Goal: Task Accomplishment & Management: Manage account settings

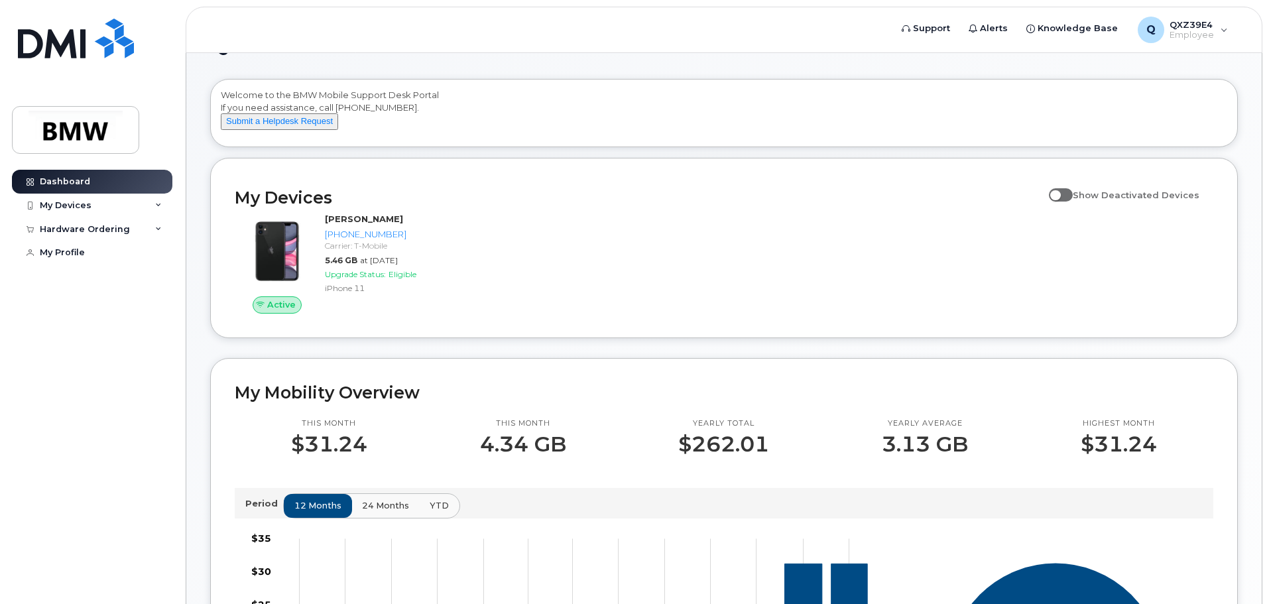
scroll to position [66, 0]
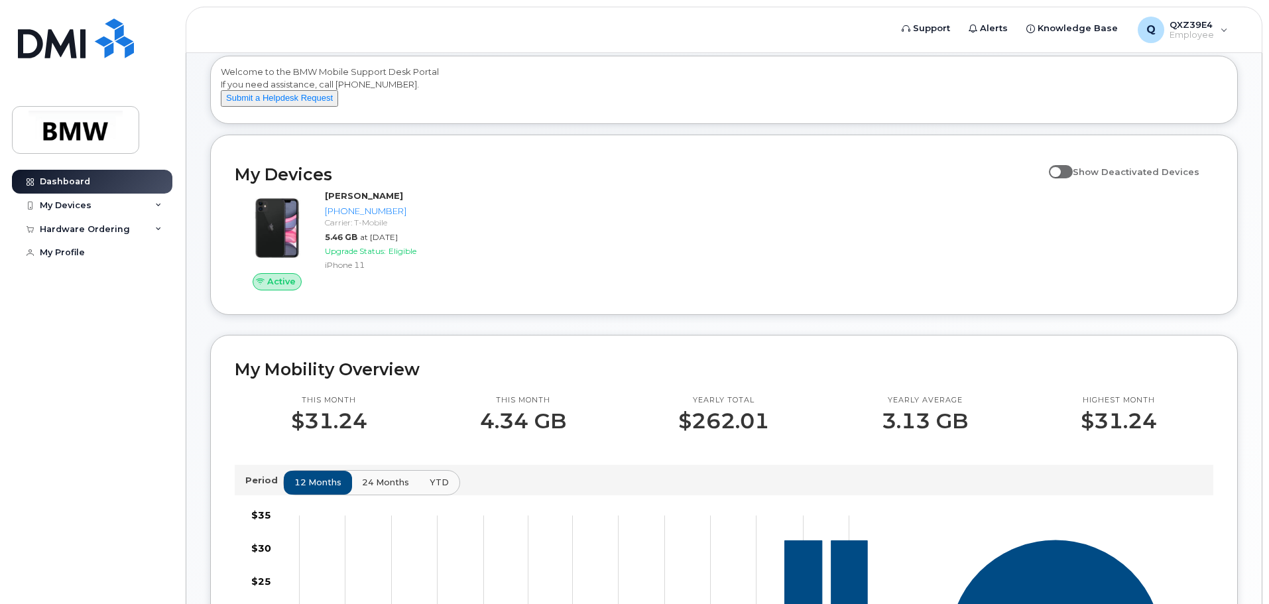
drag, startPoint x: 361, startPoint y: 215, endPoint x: 599, endPoint y: 193, distance: 238.3
click at [658, 184] on h2 "My Devices" at bounding box center [638, 174] width 807 height 20
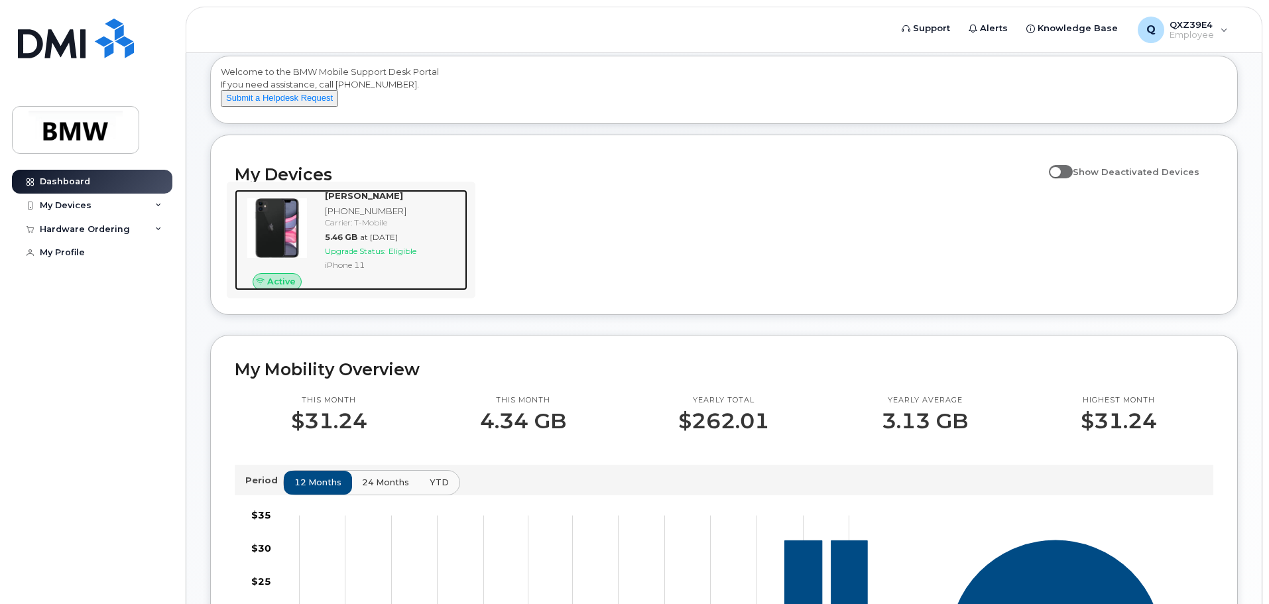
click at [350, 201] on strong "Emery Johnson" at bounding box center [364, 195] width 78 height 11
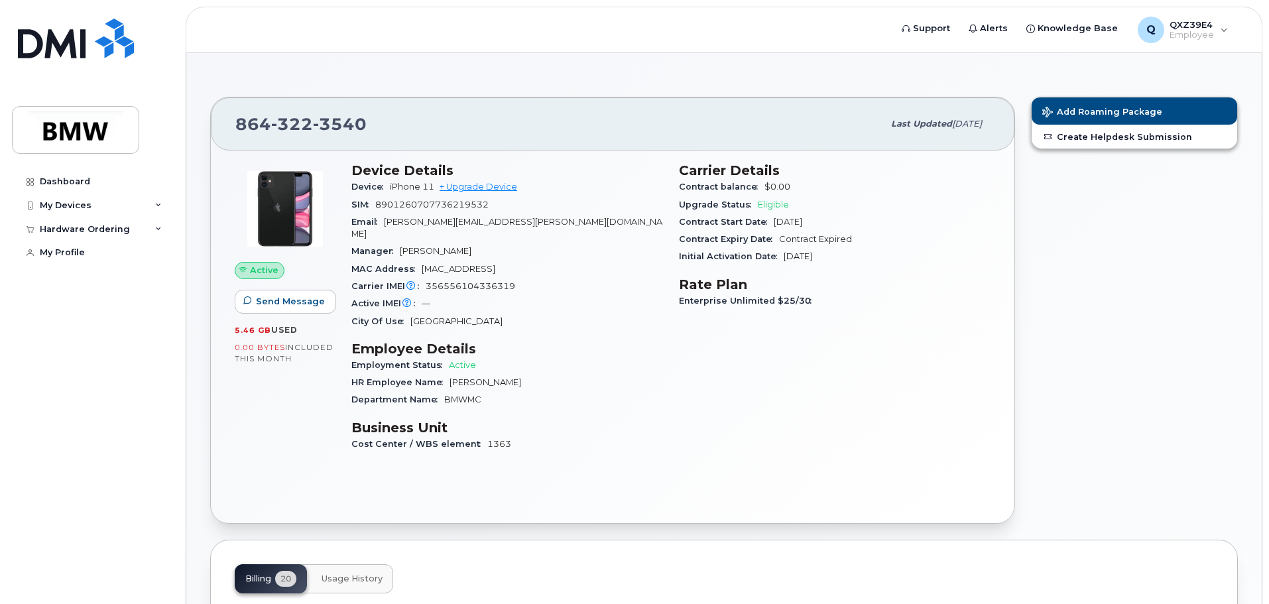
click at [463, 224] on span "[PERSON_NAME][EMAIL_ADDRESS][PERSON_NAME][DOMAIN_NAME]" at bounding box center [506, 228] width 311 height 22
click at [102, 259] on link "My Profile" at bounding box center [92, 253] width 160 height 24
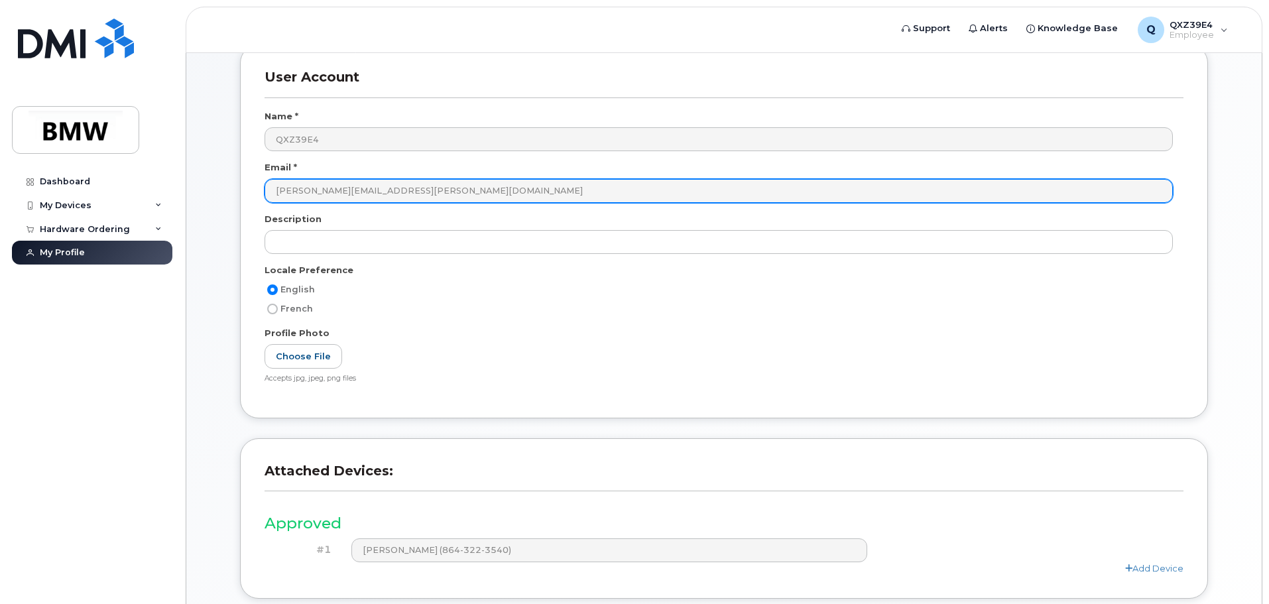
scroll to position [184, 0]
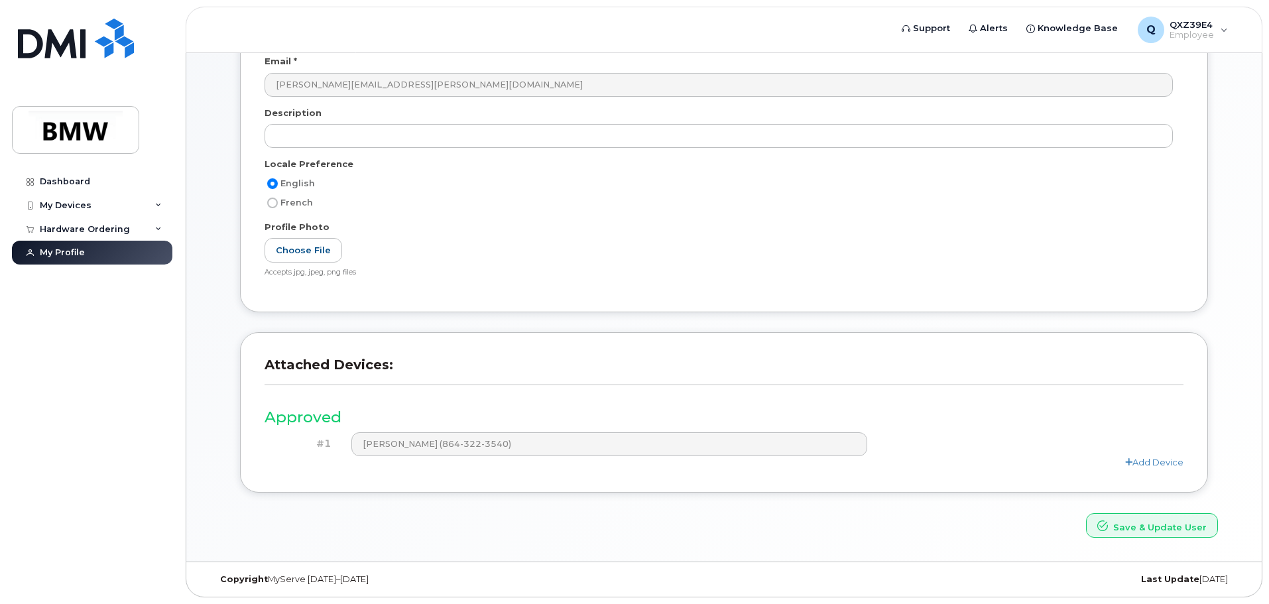
click at [323, 447] on h4 "#1" at bounding box center [302, 443] width 57 height 11
click at [1138, 460] on link "Add Device" at bounding box center [1154, 462] width 58 height 11
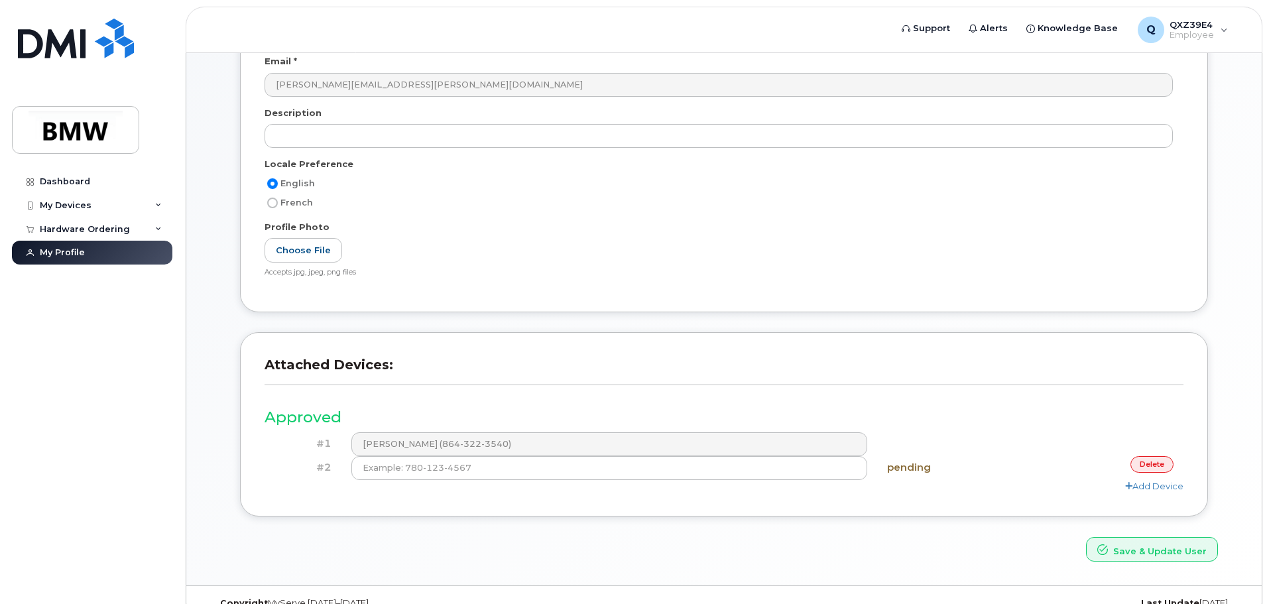
click at [1153, 460] on link "delete" at bounding box center [1151, 464] width 43 height 17
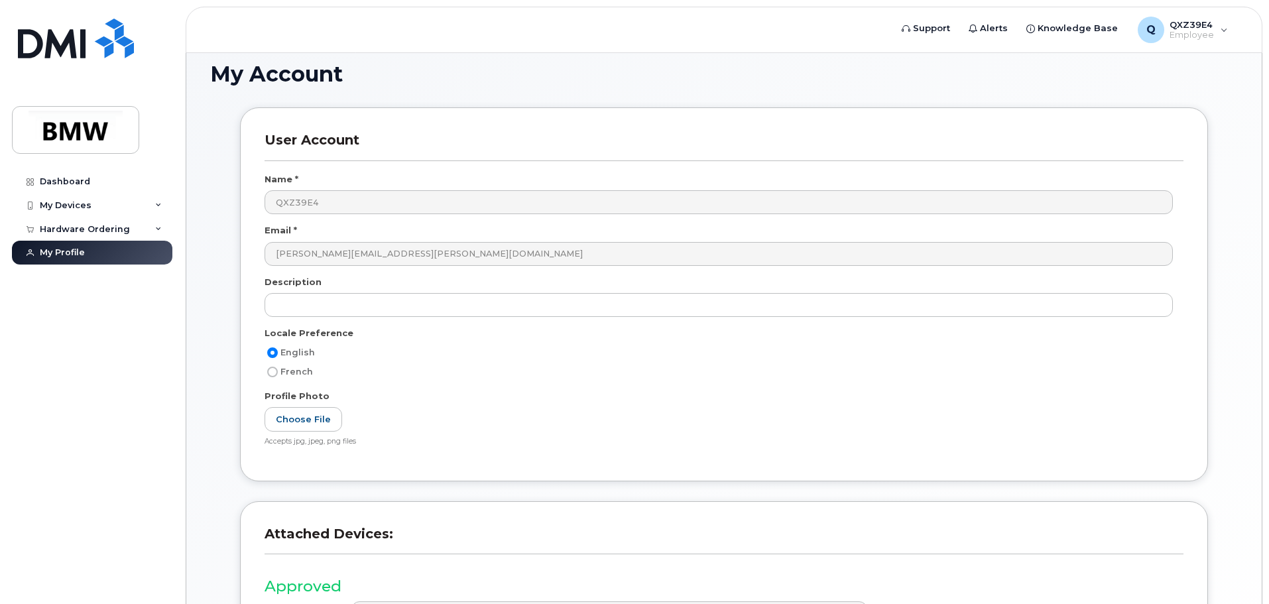
scroll to position [0, 0]
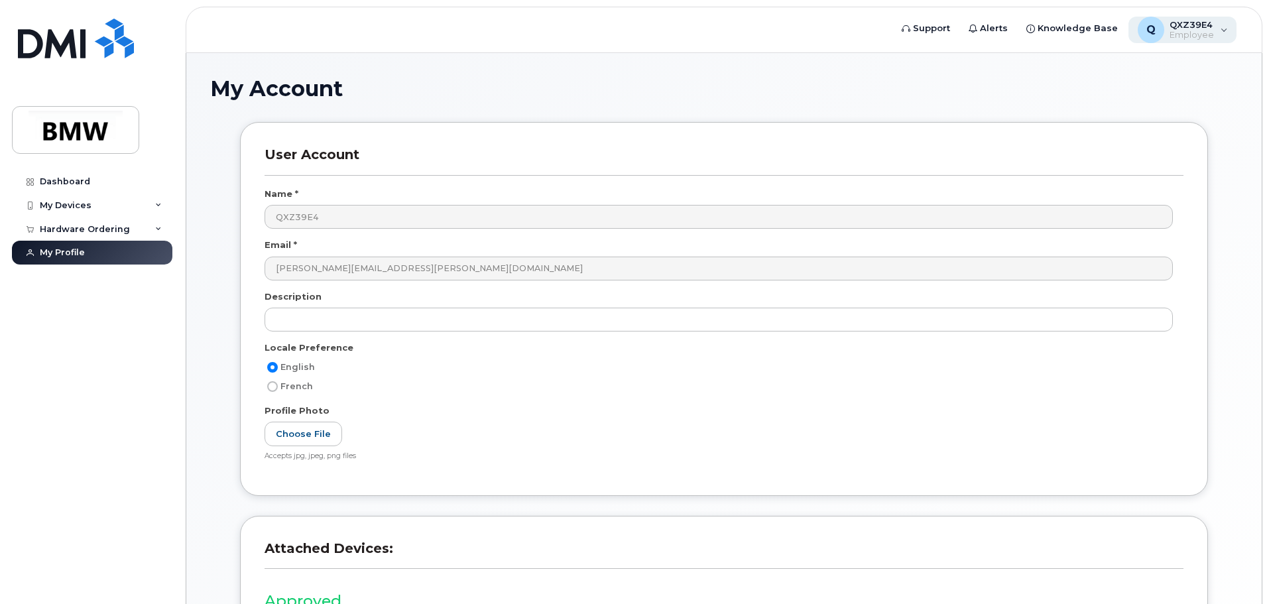
click at [1212, 34] on span "Employee" at bounding box center [1191, 35] width 44 height 11
click at [988, 111] on div "My Account" at bounding box center [723, 99] width 1027 height 44
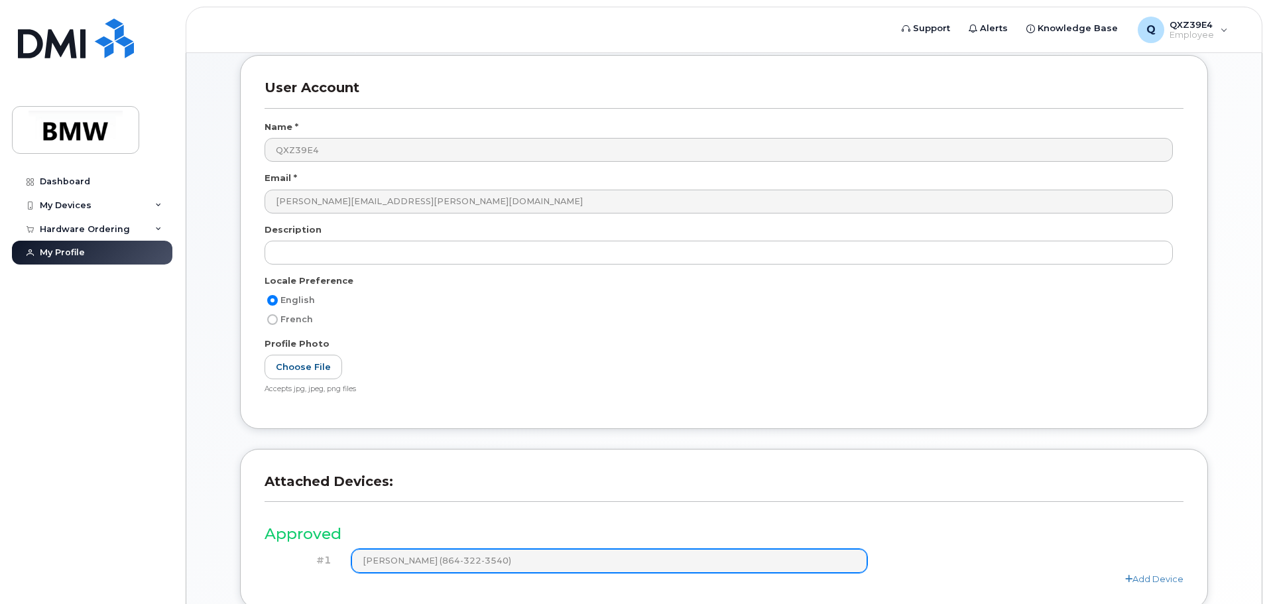
scroll to position [184, 0]
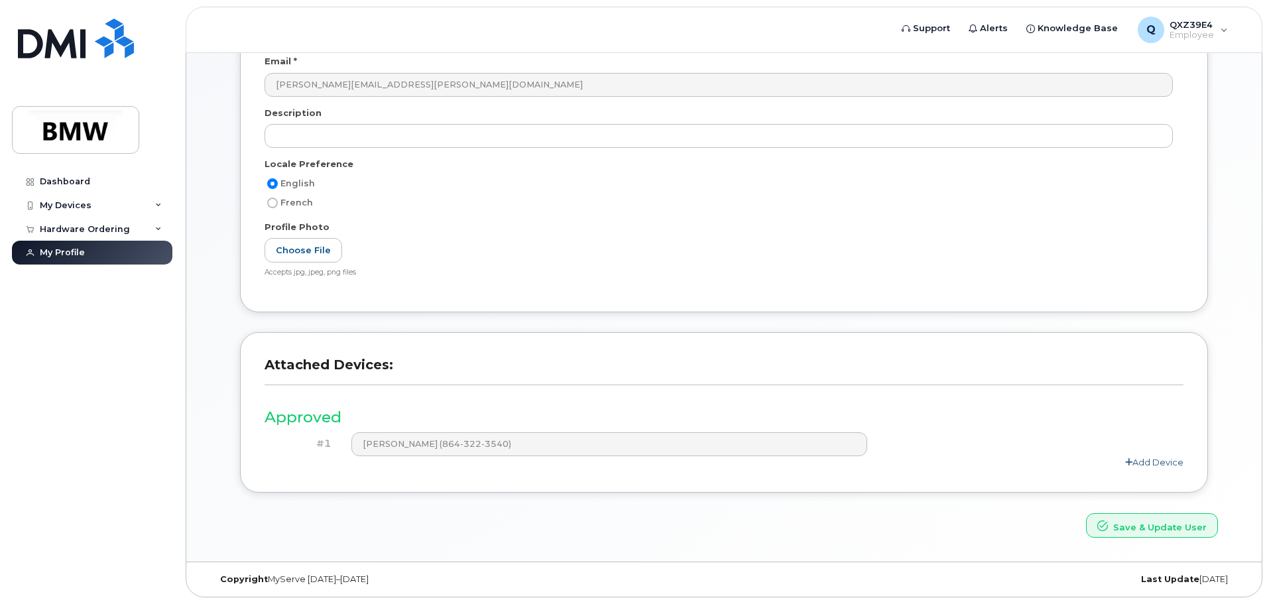
click at [1144, 458] on link "Add Device" at bounding box center [1154, 462] width 58 height 11
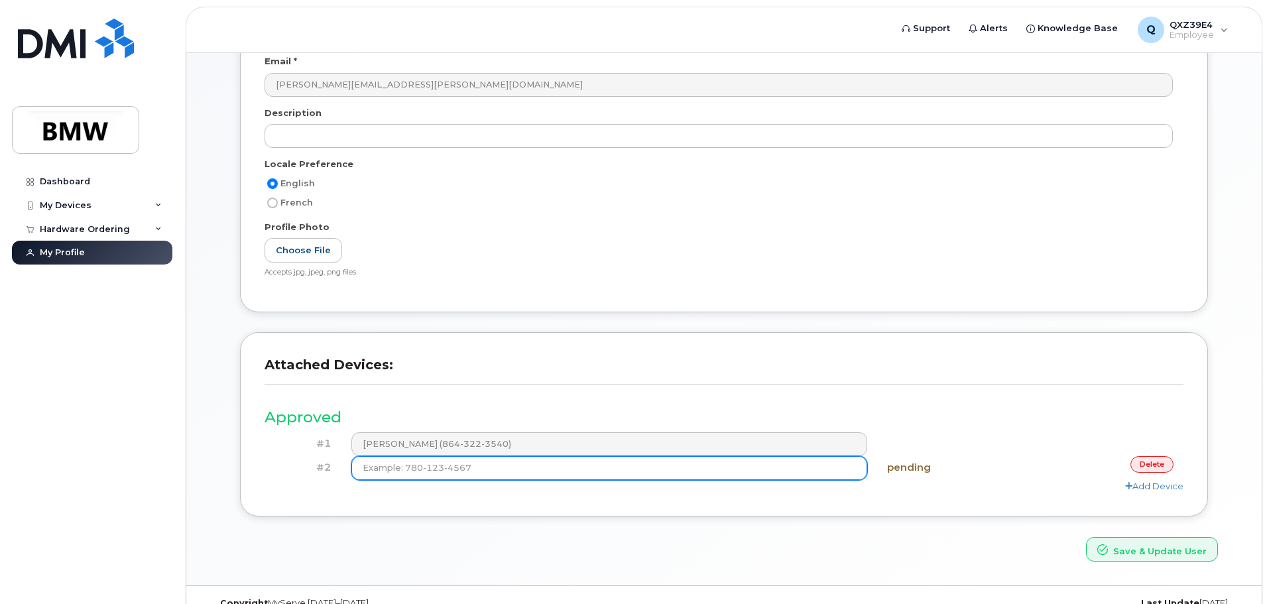
click at [490, 471] on input at bounding box center [609, 468] width 516 height 24
type input "(5"
type input "(9"
type input "[PHONE_NUMBER]"
click at [355, 467] on input "[PHONE_NUMBER]" at bounding box center [609, 468] width 516 height 24
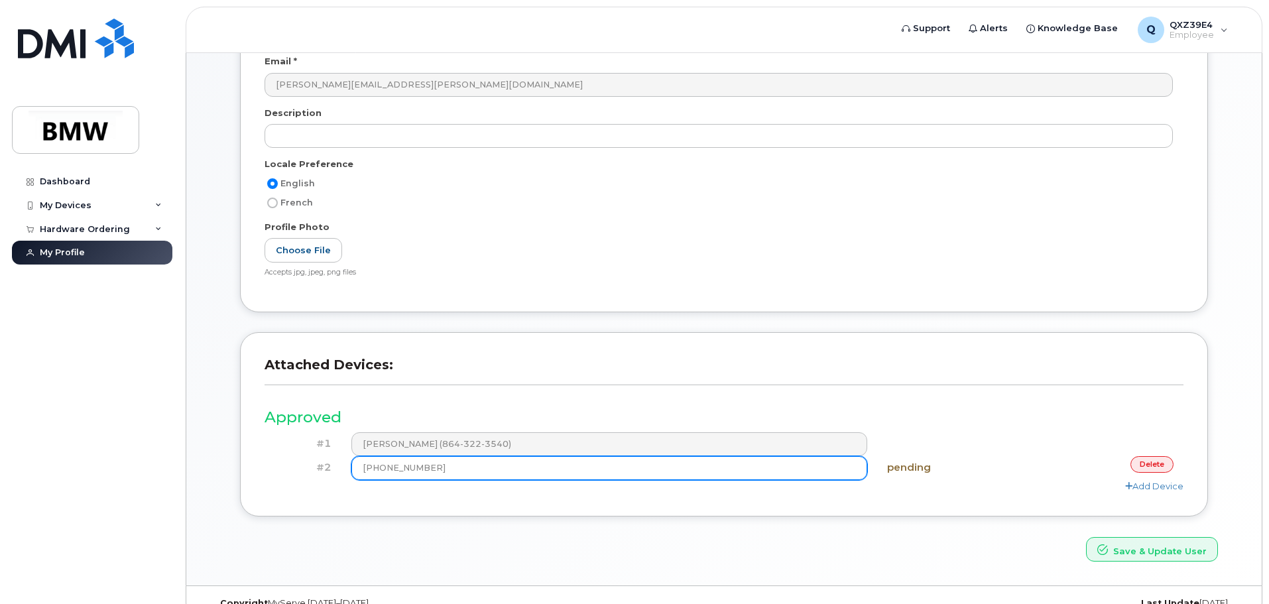
type input "[PHONE_NUMBER]"
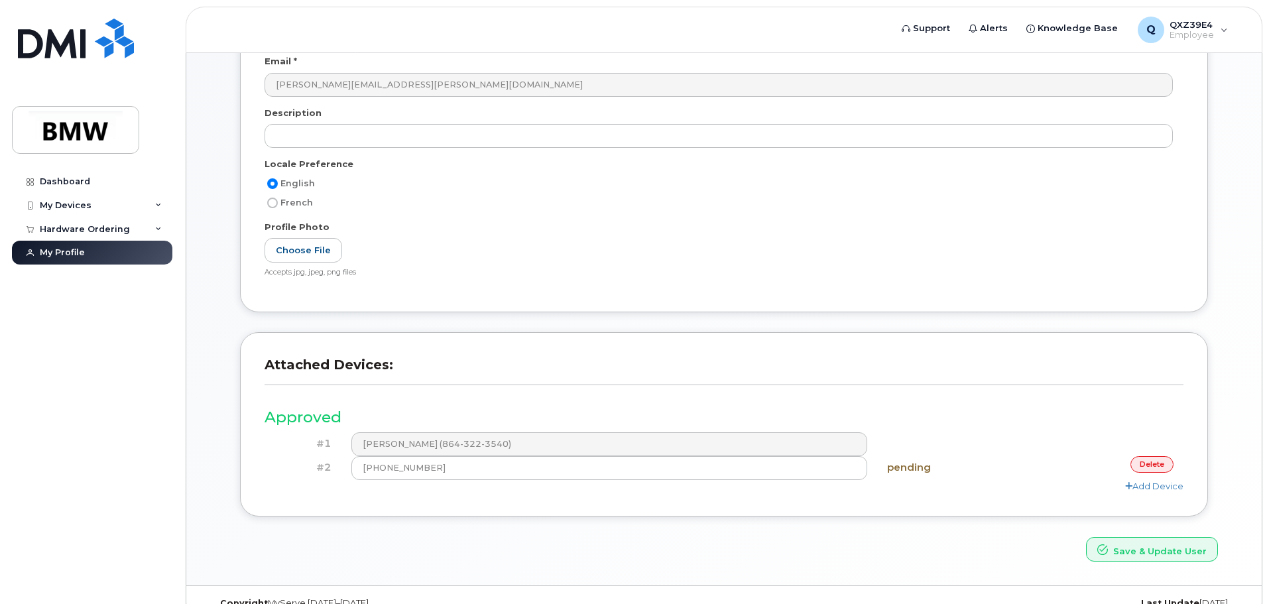
click at [1151, 467] on link "delete" at bounding box center [1151, 464] width 43 height 17
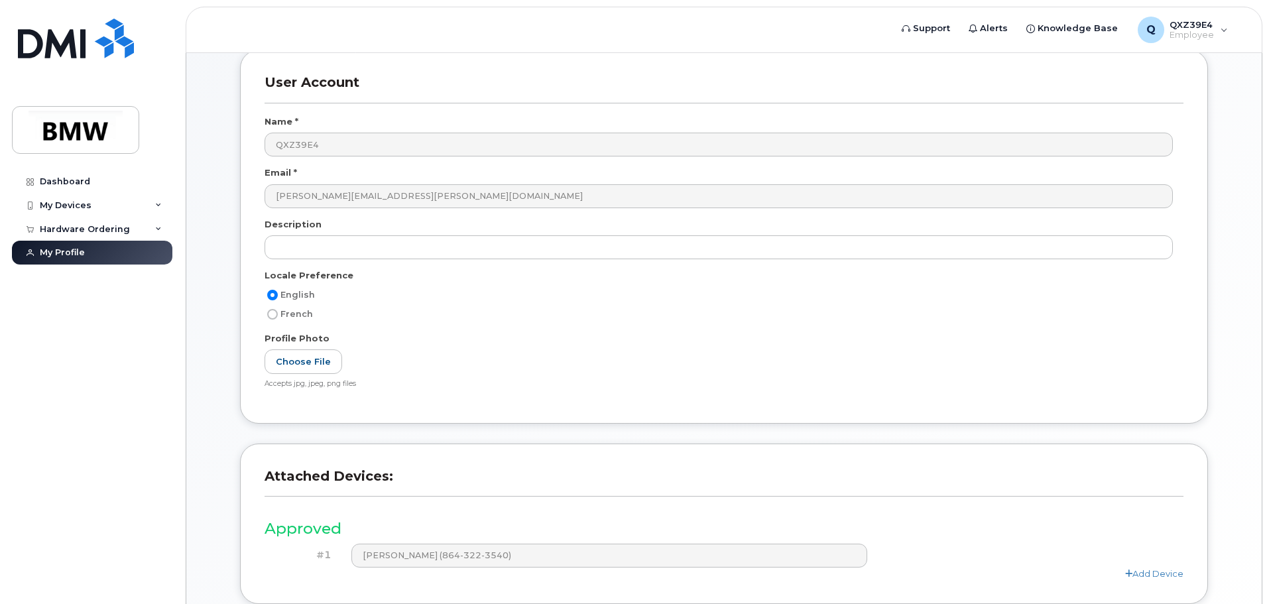
scroll to position [0, 0]
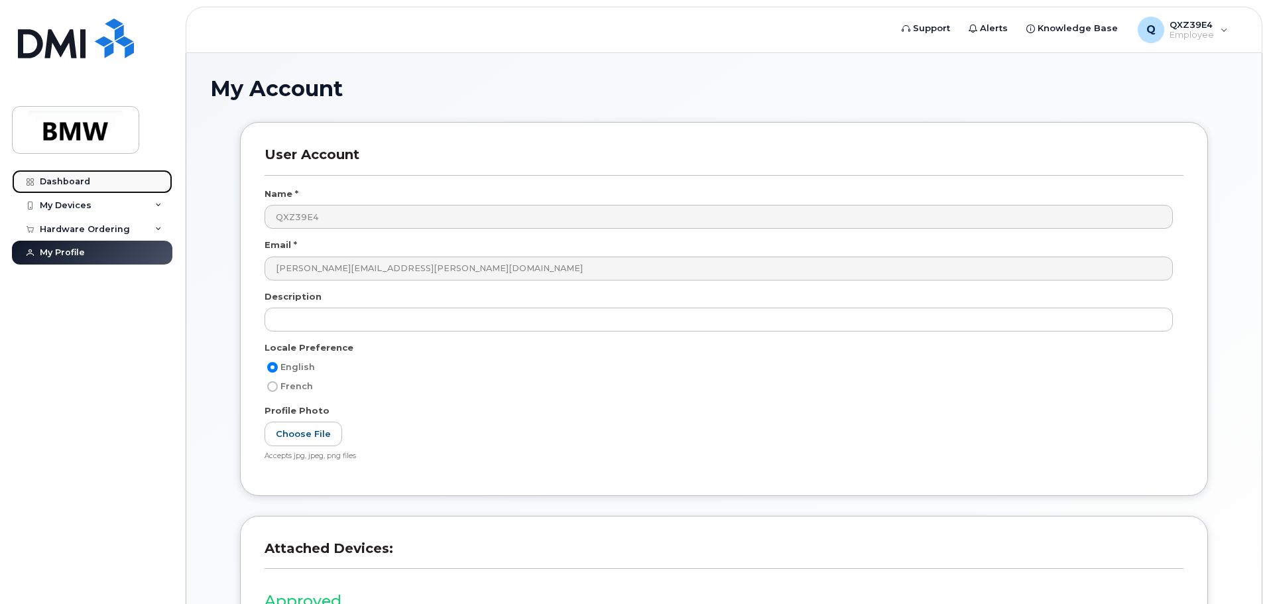
click at [90, 185] on link "Dashboard" at bounding box center [92, 182] width 160 height 24
